Goal: Information Seeking & Learning: Learn about a topic

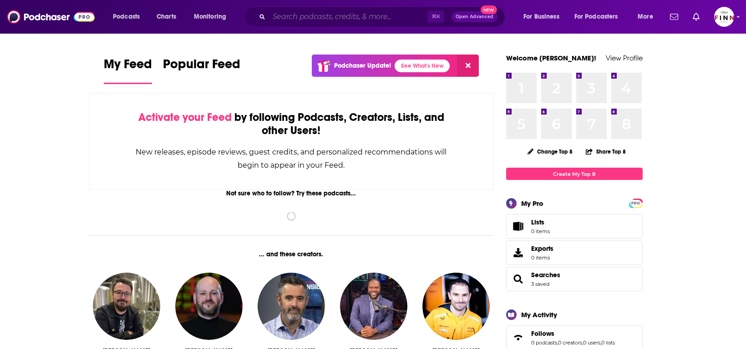
click at [344, 18] on input "Search podcasts, credits, & more..." at bounding box center [348, 17] width 158 height 15
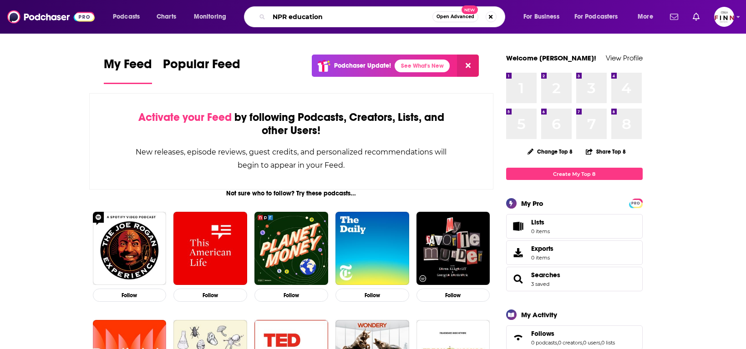
type input "NPR education"
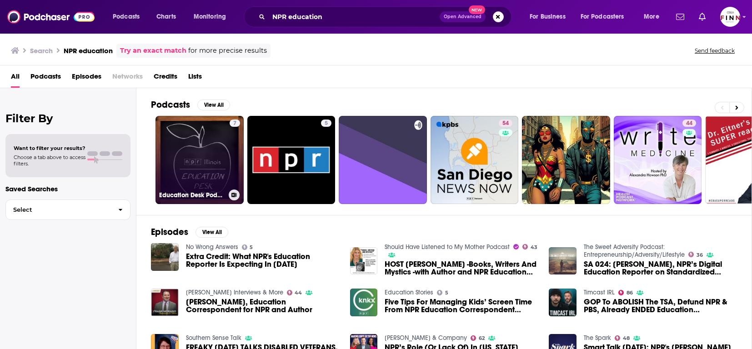
click at [173, 150] on link "7 Education Desk Podcast | NPR [US_STATE] | 91.9 UIS" at bounding box center [200, 160] width 88 height 88
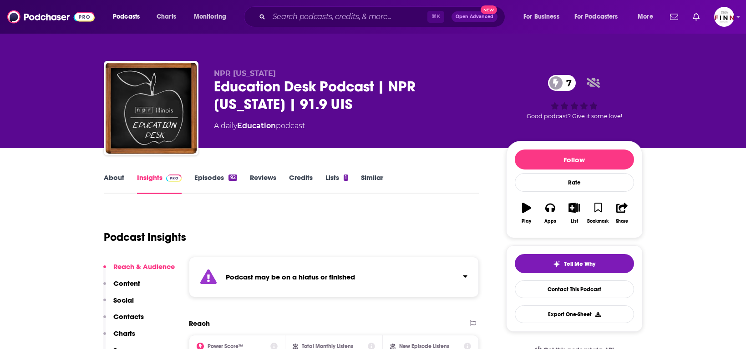
click at [124, 173] on link "About" at bounding box center [114, 183] width 20 height 21
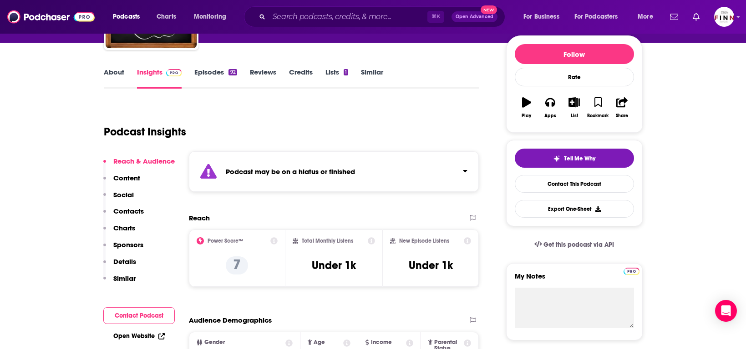
scroll to position [126, 0]
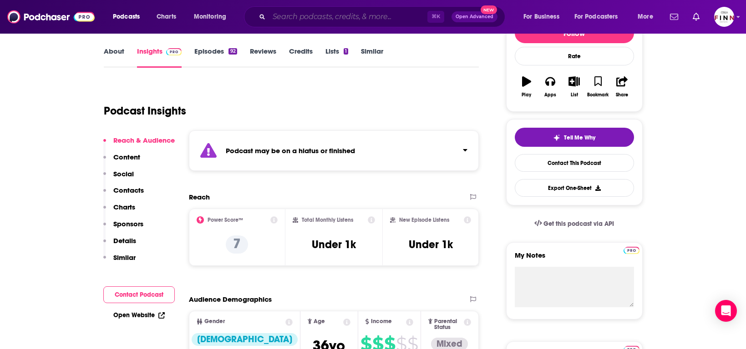
click at [344, 19] on input "Search podcasts, credits, & more..." at bounding box center [348, 17] width 158 height 15
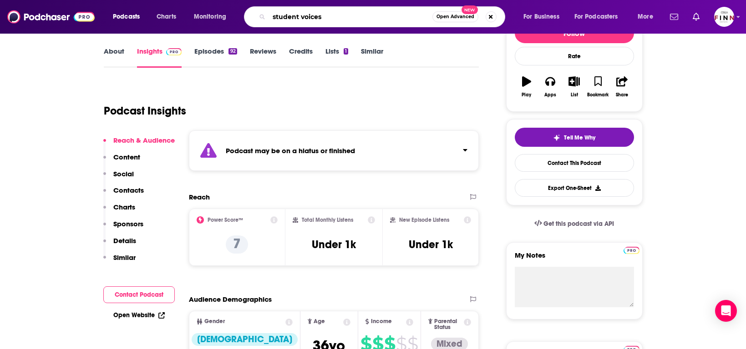
type input "student voices"
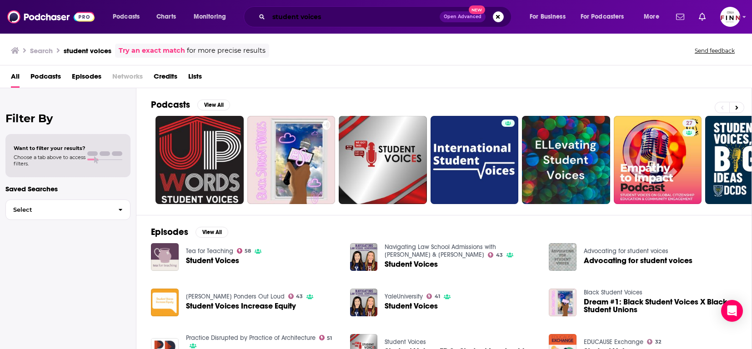
click at [305, 17] on input "student voices" at bounding box center [354, 17] width 171 height 15
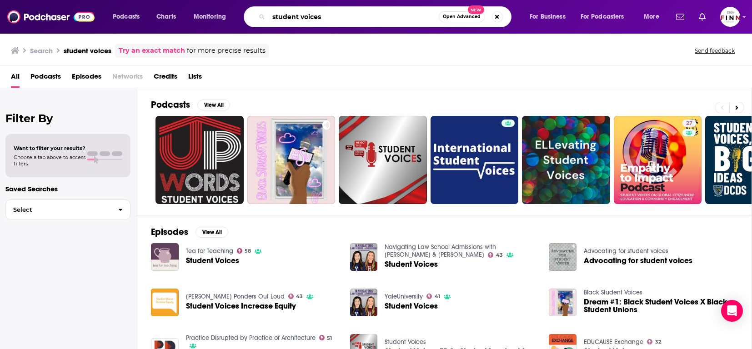
drag, startPoint x: 318, startPoint y: 14, endPoint x: 153, endPoint y: 4, distance: 165.0
click at [157, 4] on div "Podcasts Charts Monitoring student voices Open Advanced New For Business For Po…" at bounding box center [376, 17] width 752 height 34
drag, startPoint x: 323, startPoint y: 20, endPoint x: 277, endPoint y: 12, distance: 46.1
click at [275, 15] on div "student voices Open Advanced New" at bounding box center [378, 16] width 268 height 21
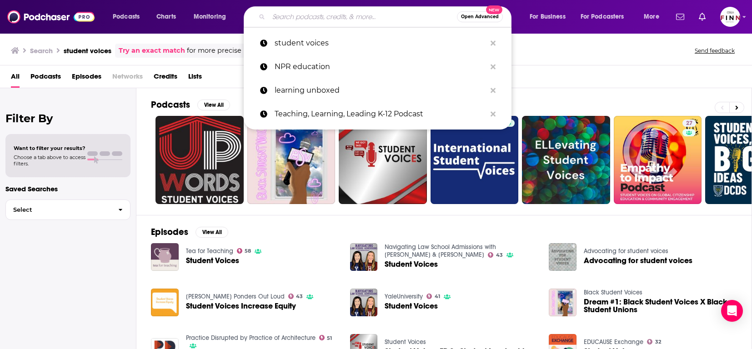
click at [556, 53] on div "Search student voices Try an exact match for more precise results Send feedback" at bounding box center [376, 49] width 752 height 33
click at [301, 18] on input "Search podcasts, credits, & more..." at bounding box center [363, 17] width 188 height 15
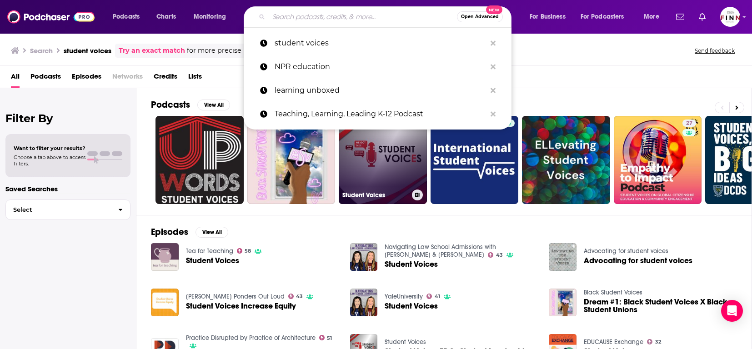
click at [342, 152] on link "Student Voices" at bounding box center [383, 160] width 88 height 88
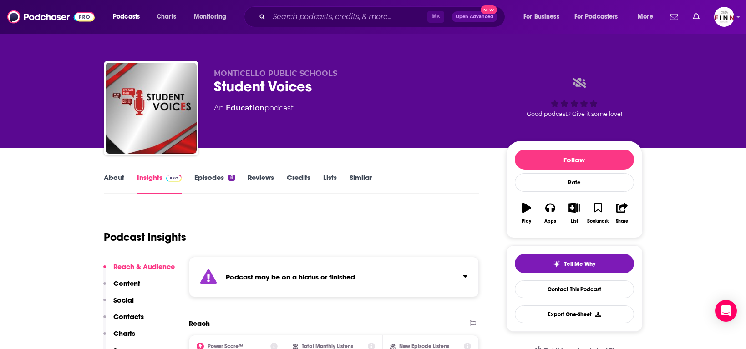
click at [124, 173] on link "About" at bounding box center [114, 183] width 20 height 21
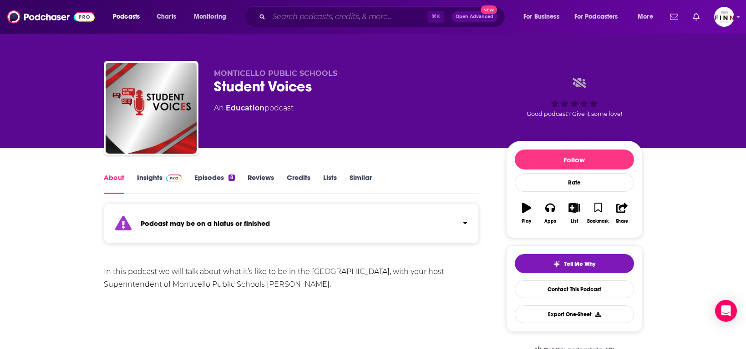
click at [323, 18] on input "Search podcasts, credits, & more..." at bounding box center [348, 17] width 158 height 15
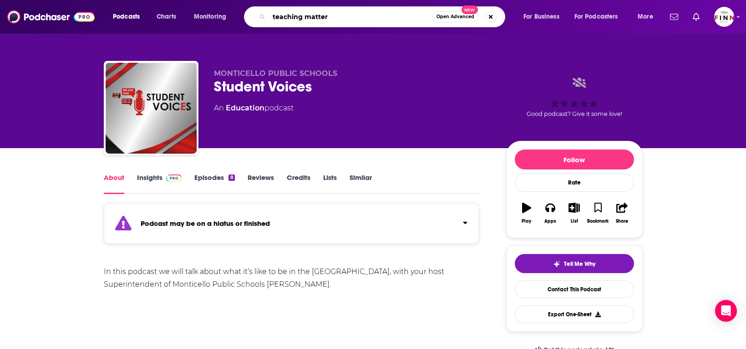
type input "teaching matters"
